Goal: Information Seeking & Learning: Learn about a topic

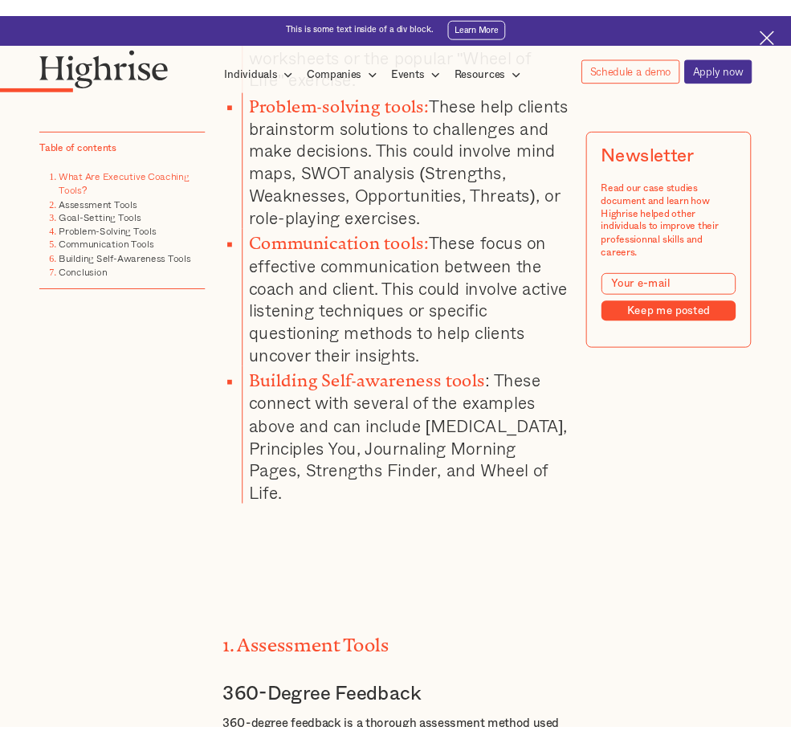
scroll to position [2088, 0]
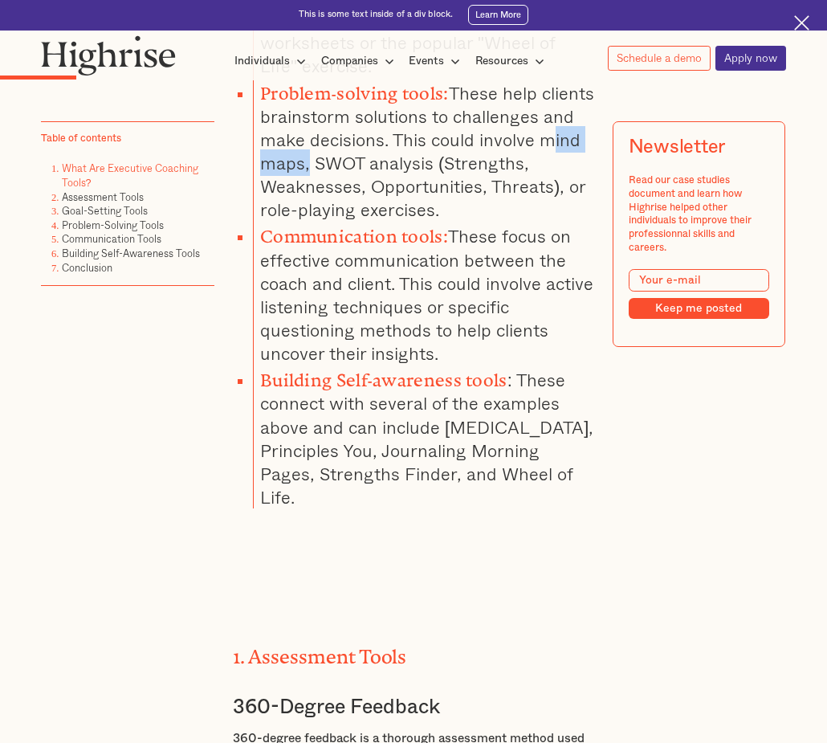
drag, startPoint x: 347, startPoint y: 182, endPoint x: 249, endPoint y: 177, distance: 98.1
click at [249, 177] on ul "Assessment tools: These help clients understand themselves better. This could i…" at bounding box center [406, 149] width 377 height 718
copy li "mind maps"
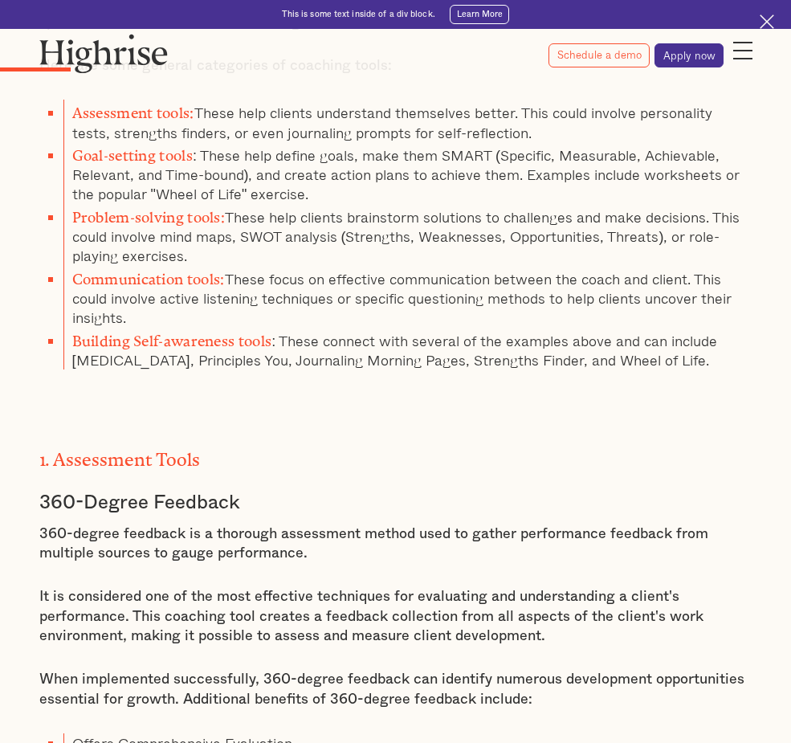
scroll to position [1847, 0]
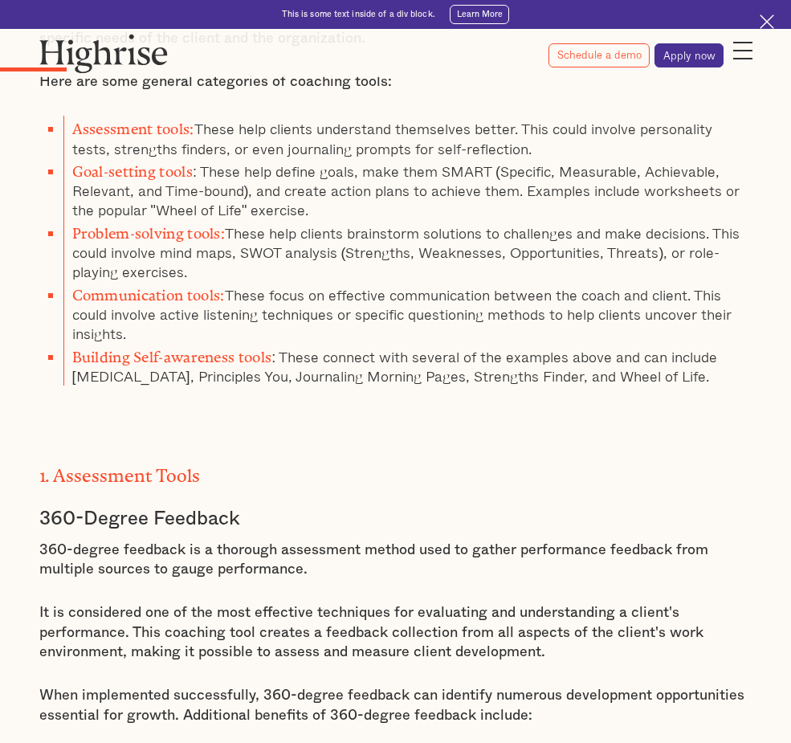
drag, startPoint x: 248, startPoint y: 328, endPoint x: 425, endPoint y: 378, distance: 183.8
click at [425, 282] on li "Problem-solving tools: These help clients brainstorm solutions to challenges an…" at bounding box center [407, 251] width 689 height 62
copy li "mind maps, SWOT analysis (Strengths, Weaknesses, Opportunities, Threats), or ro…"
click at [414, 344] on li "Communication tools: These focus on effective communication between the coach a…" at bounding box center [407, 313] width 689 height 62
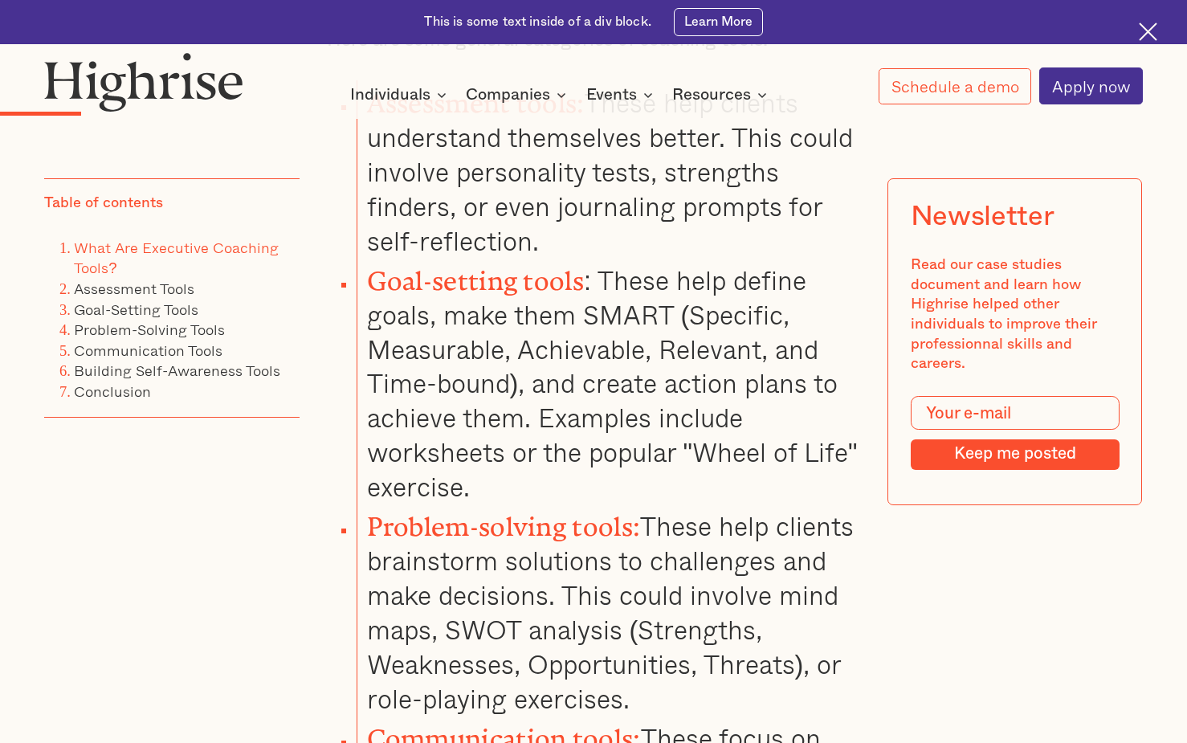
scroll to position [2570, 0]
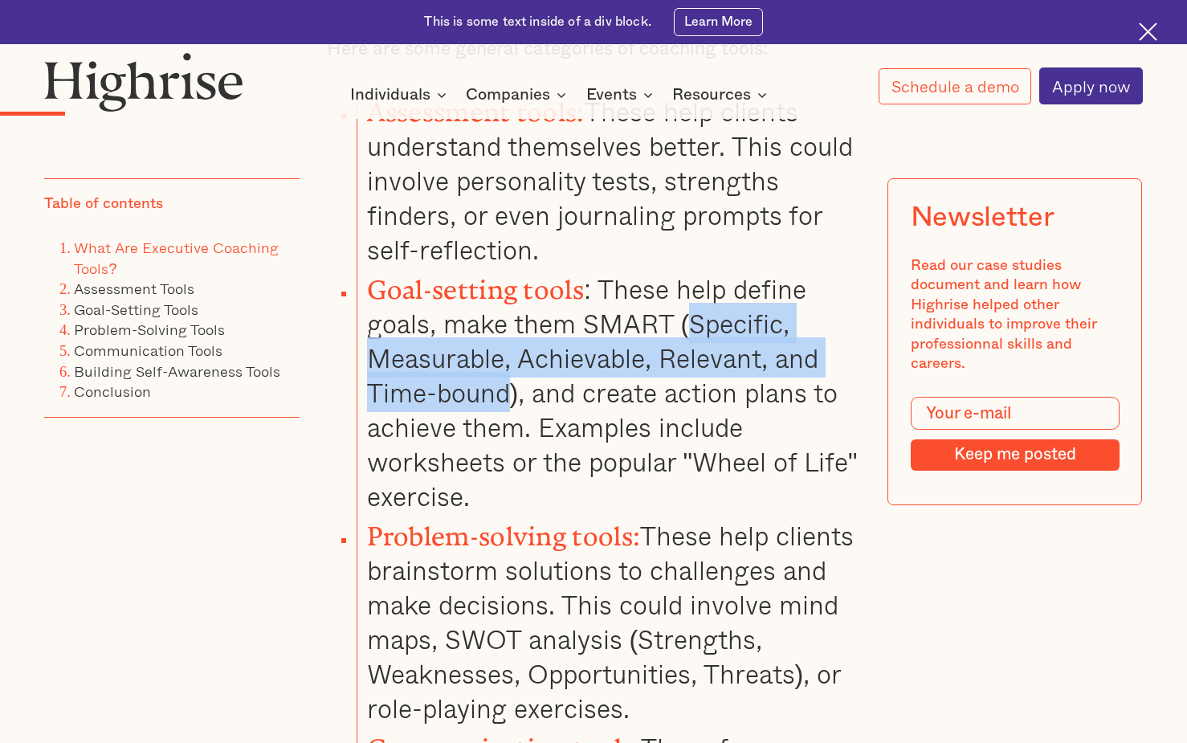
drag, startPoint x: 688, startPoint y: 338, endPoint x: 509, endPoint y: 402, distance: 190.3
click at [509, 402] on li "Goal-setting tools : These help define goals, make them SMART (Specific, Measur…" at bounding box center [609, 390] width 504 height 247
copy li "Specific, Measurable, Achievable, Relevant, and Time-bound"
